Goal: Transaction & Acquisition: Purchase product/service

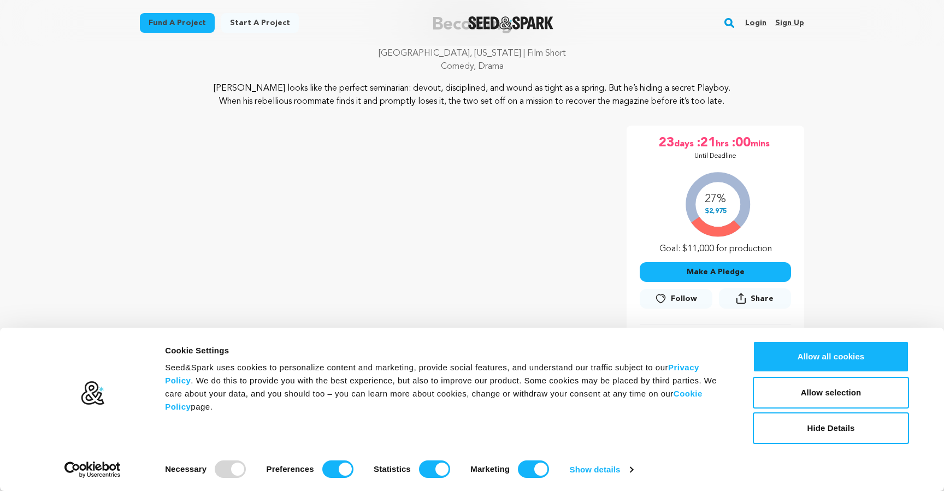
scroll to position [101, 0]
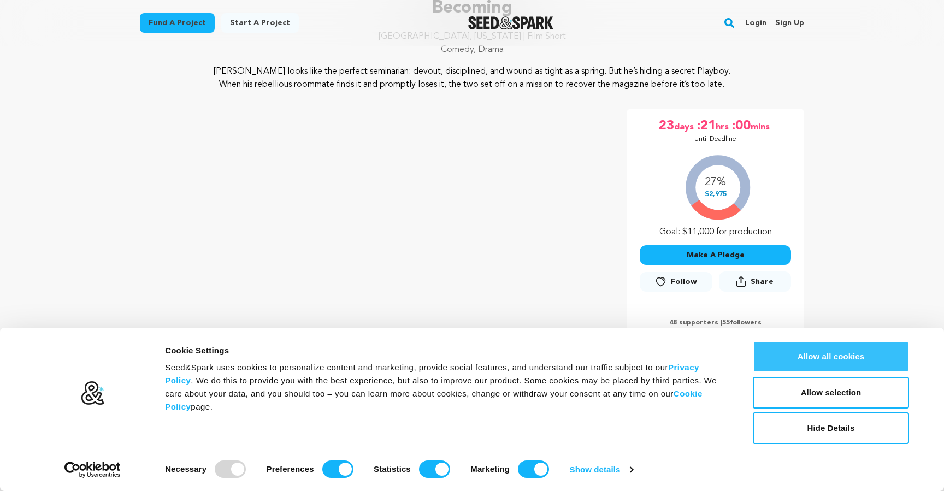
click at [776, 357] on button "Allow all cookies" at bounding box center [831, 357] width 156 height 32
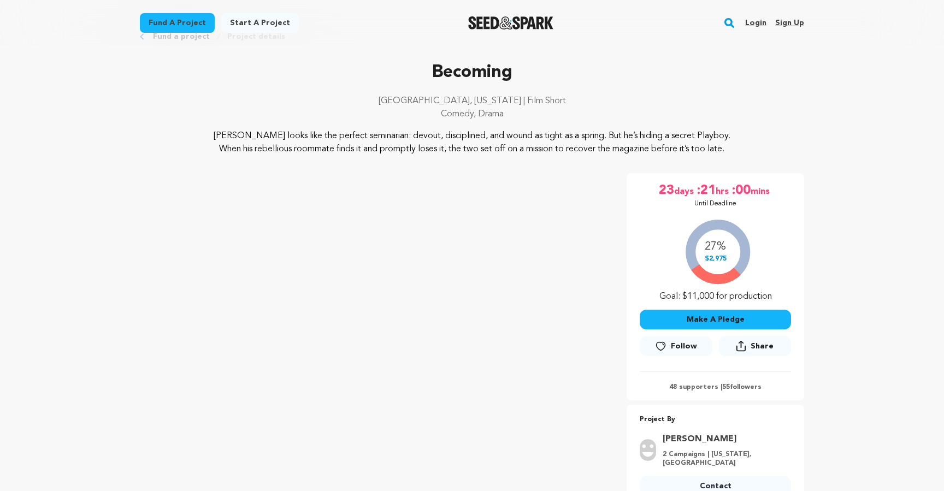
scroll to position [39, 0]
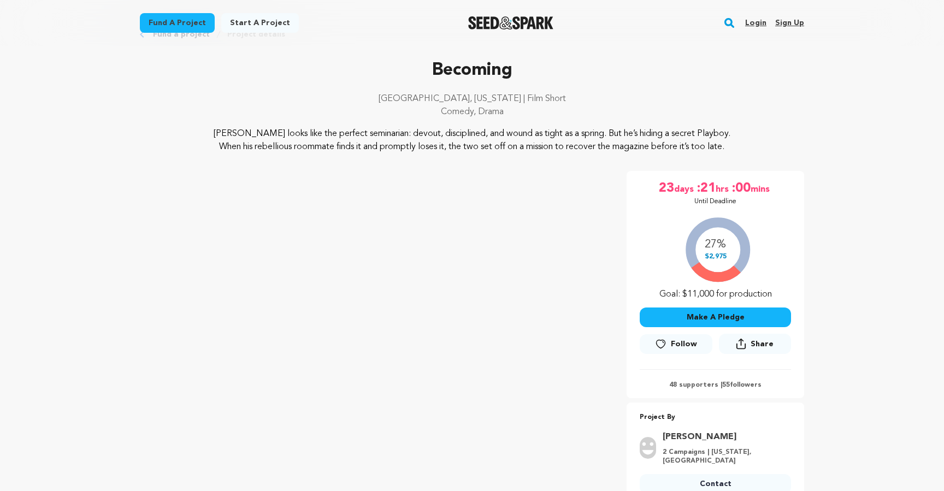
click at [732, 316] on button "Make A Pledge" at bounding box center [715, 317] width 151 height 20
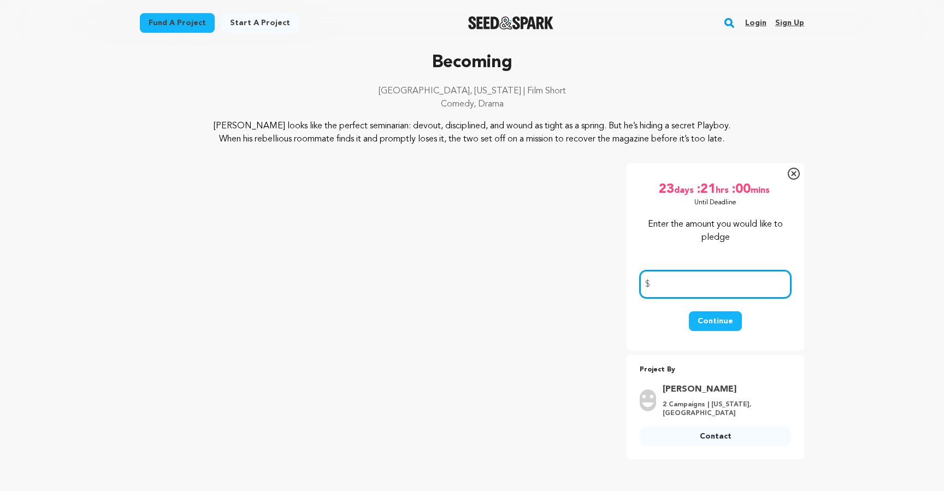
scroll to position [9, 0]
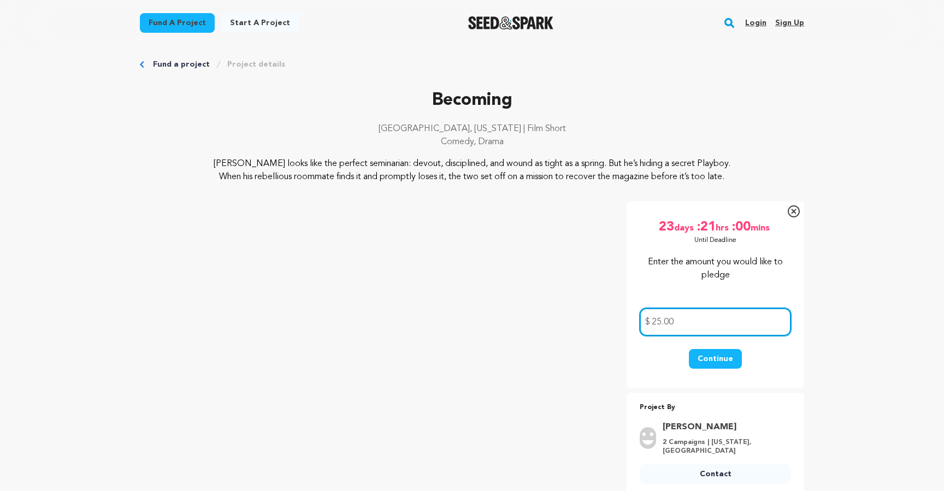
type input "25.00"
click at [713, 359] on button "Continue" at bounding box center [715, 359] width 53 height 20
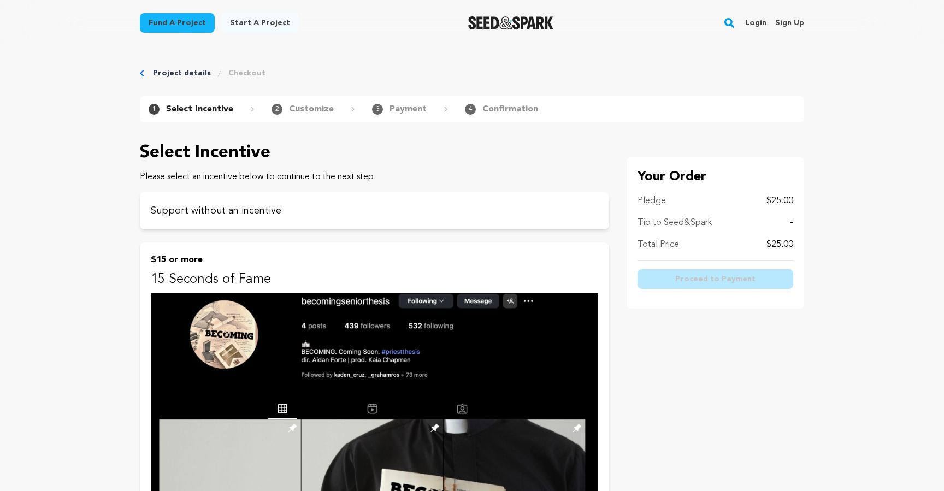
click at [194, 253] on p "$15 or more" at bounding box center [374, 259] width 447 height 13
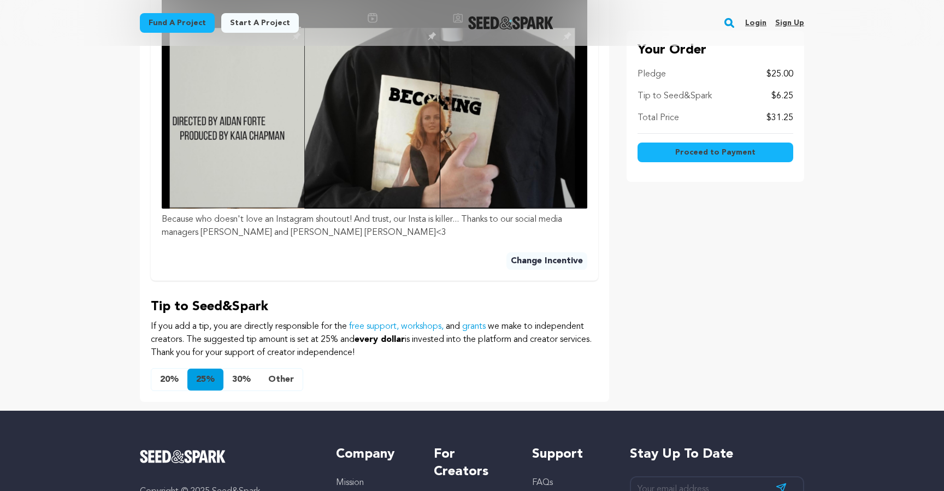
scroll to position [510, 0]
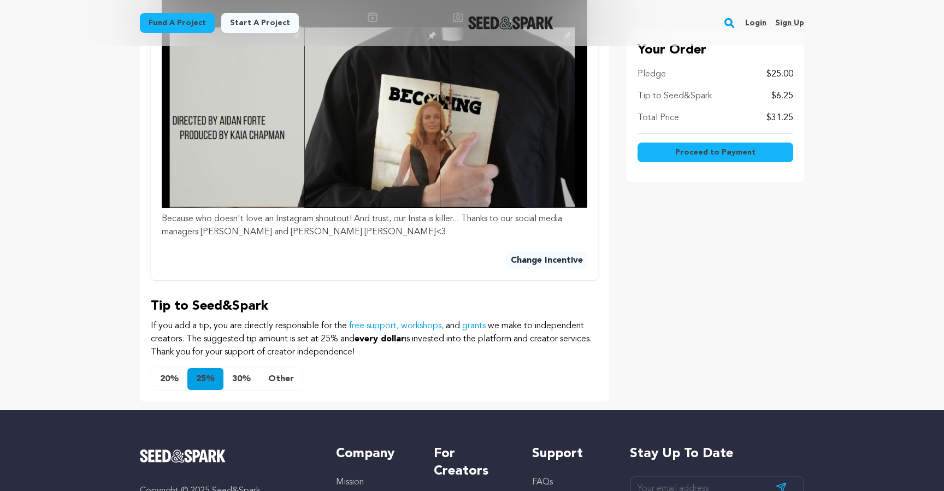
click at [199, 376] on button "25%" at bounding box center [205, 379] width 36 height 22
click at [168, 368] on button "20%" at bounding box center [169, 379] width 36 height 22
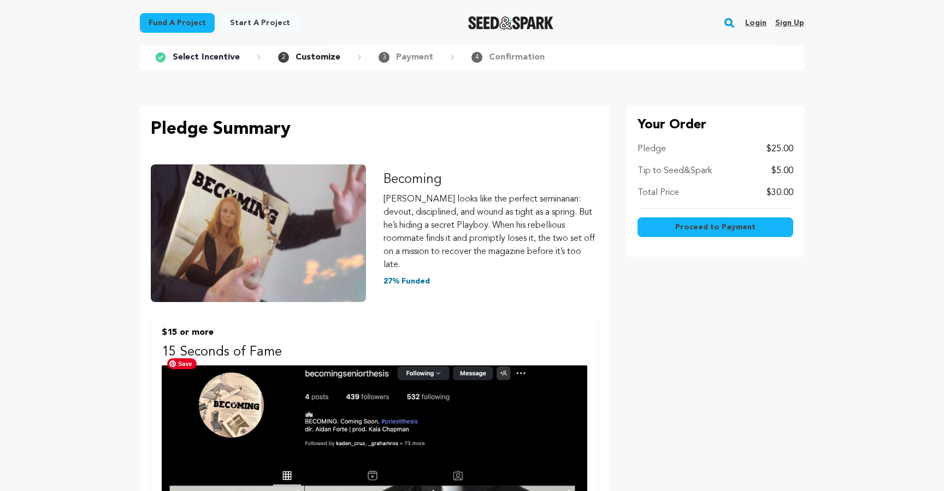
scroll to position [0, 0]
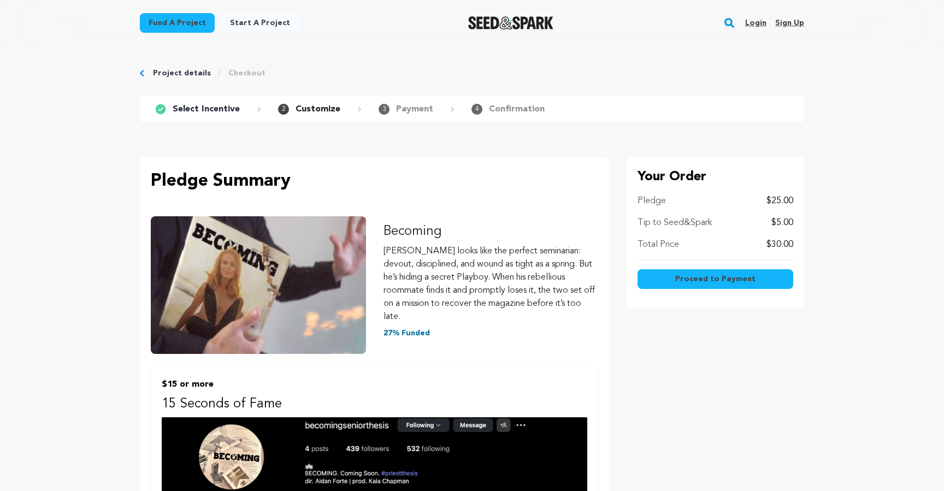
click at [702, 280] on span "Proceed to Payment" at bounding box center [715, 279] width 80 height 11
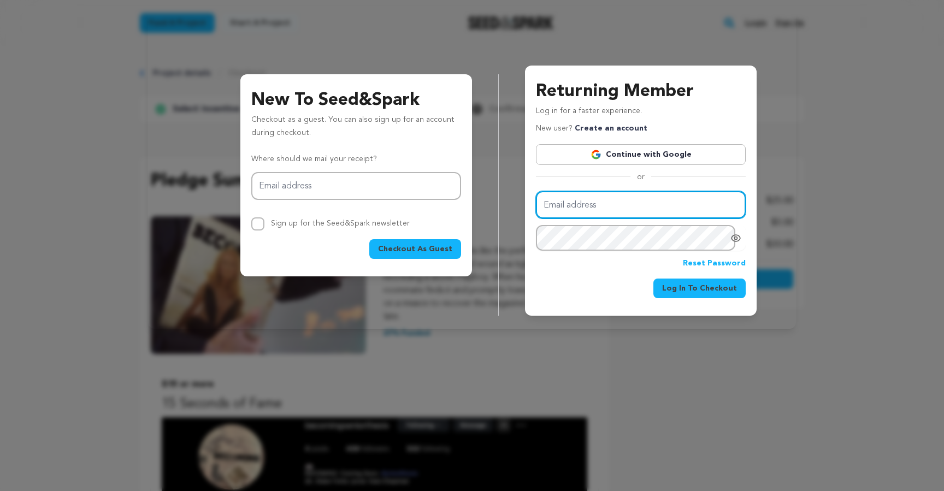
click at [572, 206] on input "Email address" at bounding box center [641, 205] width 210 height 28
type input "[EMAIL_ADDRESS][DOMAIN_NAME]"
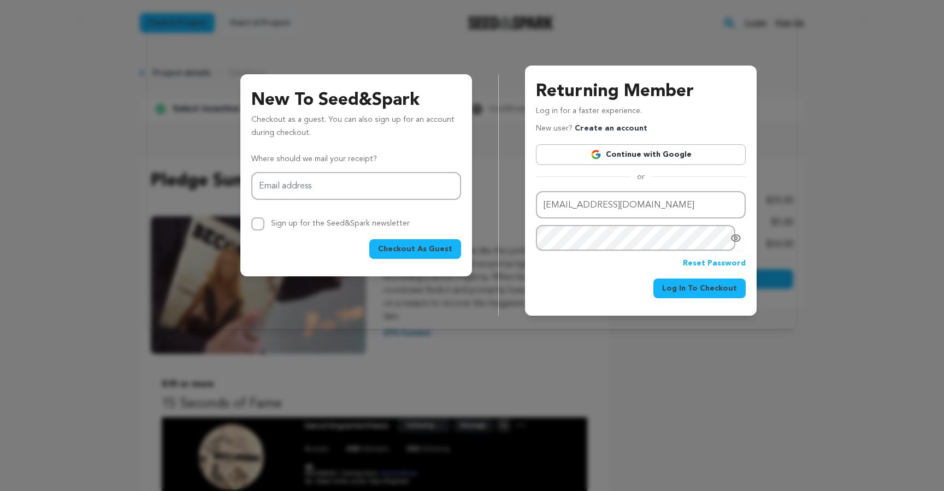
click at [688, 290] on span "Log In To Checkout" at bounding box center [699, 288] width 75 height 11
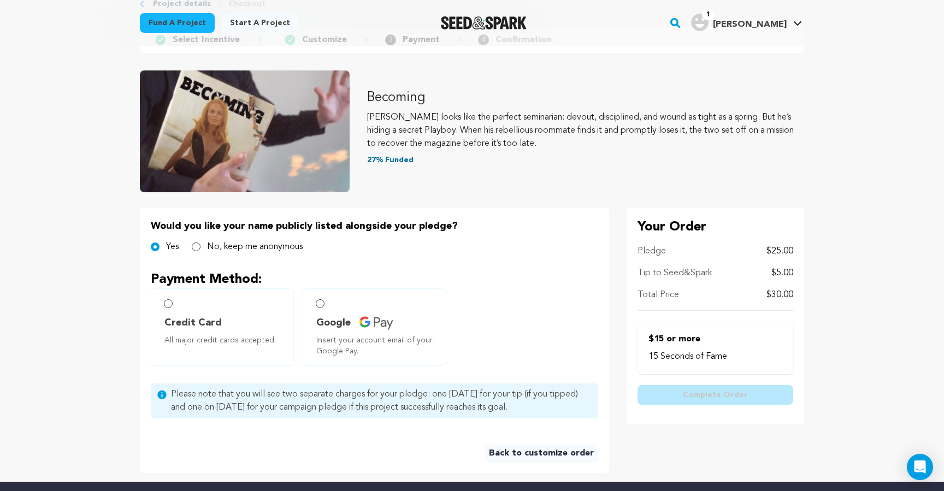
scroll to position [77, 0]
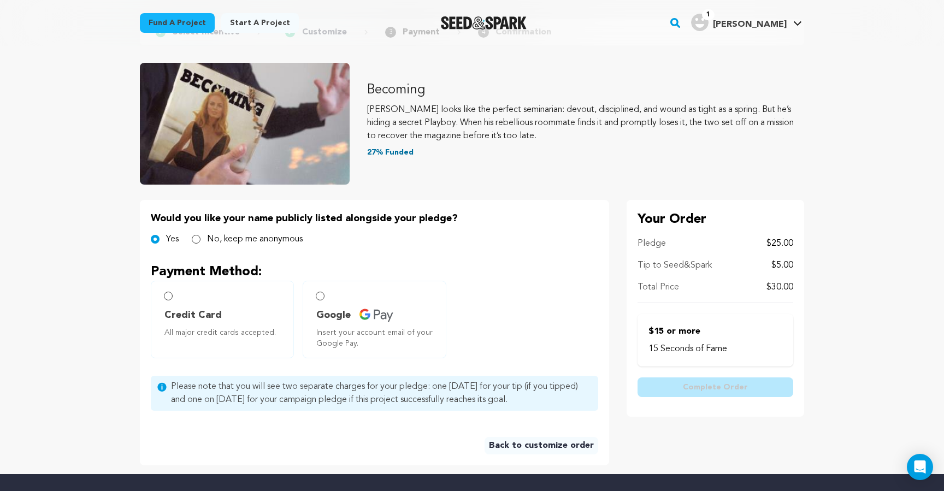
click at [215, 281] on label "Credit Card All major credit cards accepted." at bounding box center [222, 320] width 143 height 78
radio input "true"
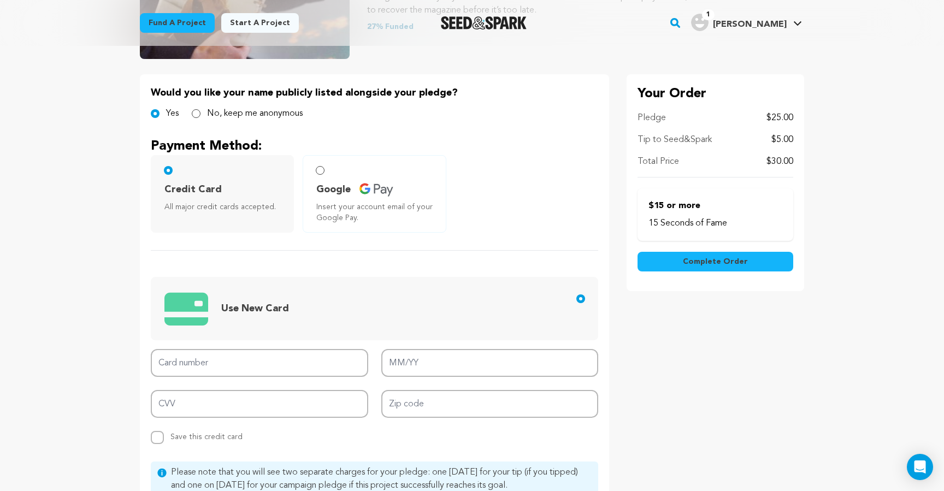
scroll to position [218, 0]
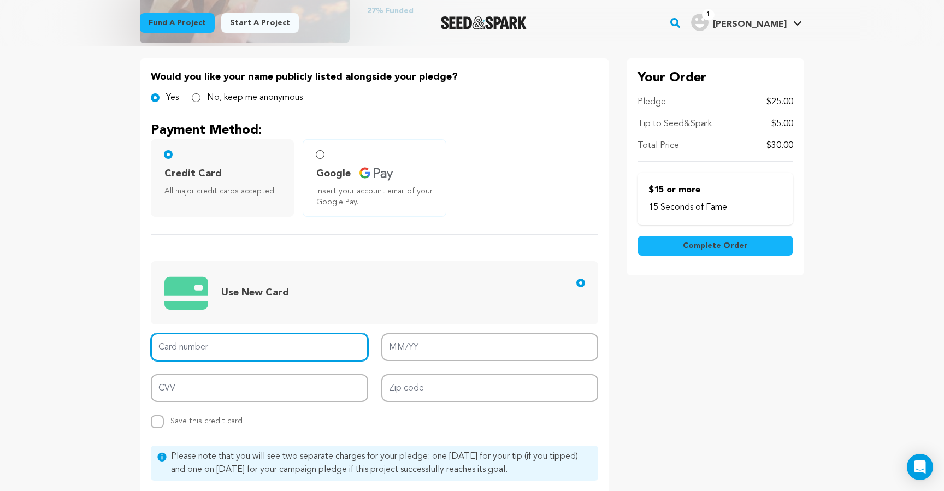
click at [246, 337] on input "Card number" at bounding box center [259, 347] width 217 height 28
type input "[CREDIT_CARD_NUMBER]"
type input "09/28"
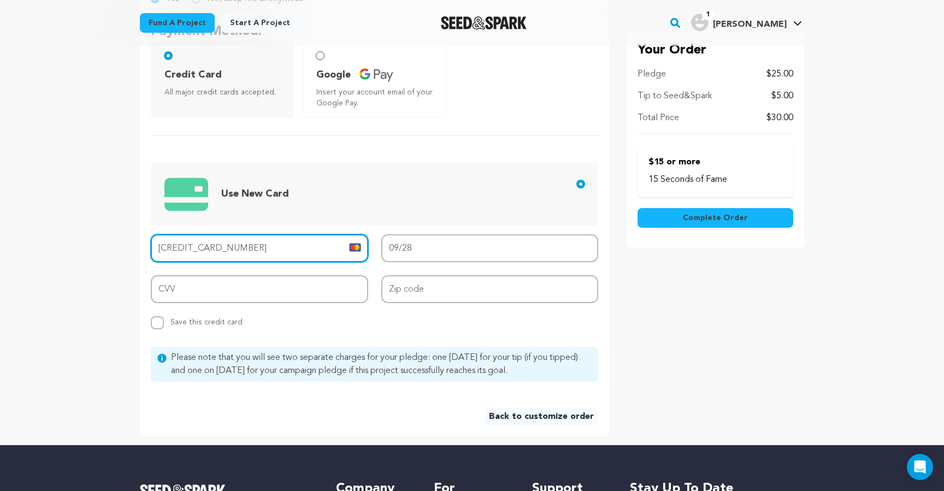
scroll to position [334, 0]
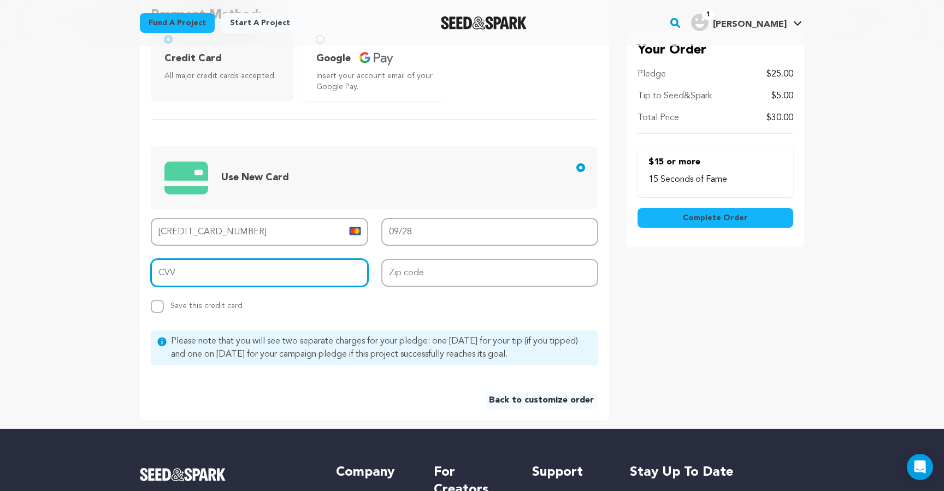
click at [257, 268] on input "CVV" at bounding box center [259, 273] width 217 height 28
type input "189"
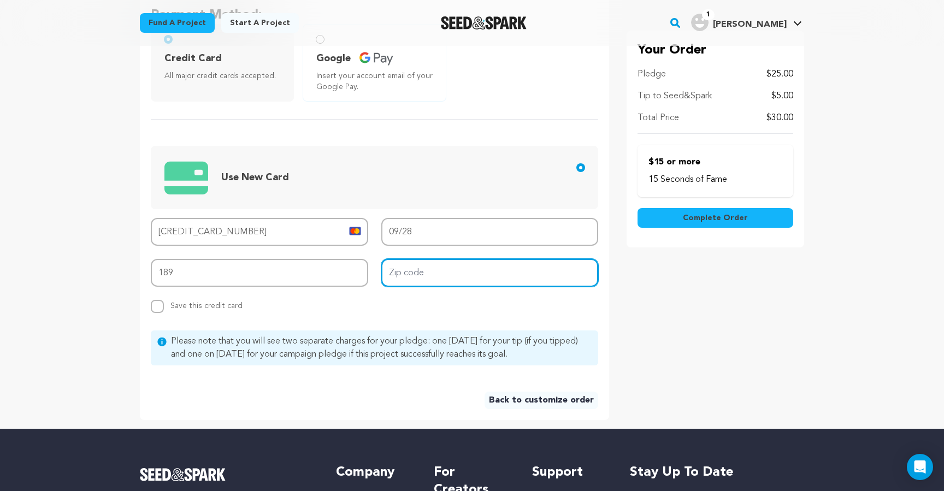
click at [409, 281] on input "Zip code" at bounding box center [489, 273] width 217 height 28
type input "93001"
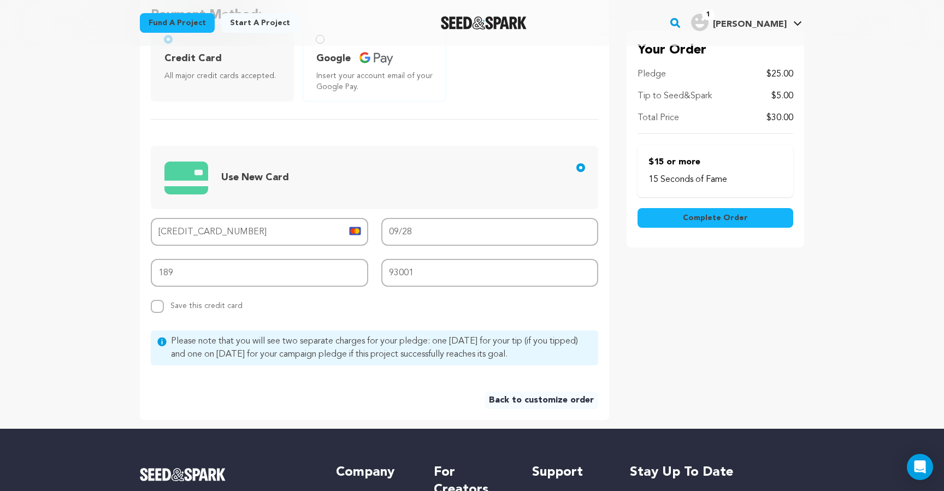
click at [709, 218] on span "Complete Order" at bounding box center [715, 217] width 65 height 11
